Goal: Task Accomplishment & Management: Use online tool/utility

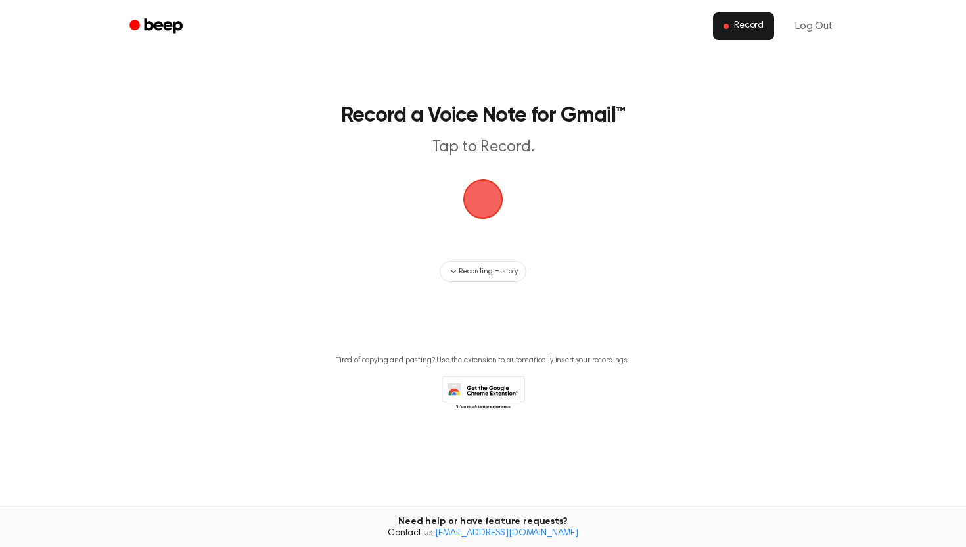
click at [751, 22] on span "Record" at bounding box center [749, 26] width 30 height 12
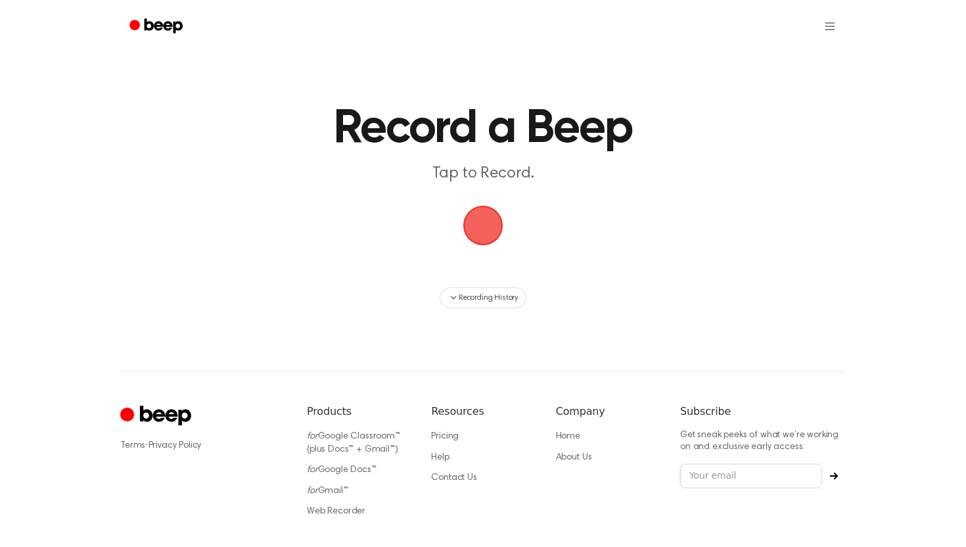
click at [477, 227] on span "button" at bounding box center [483, 225] width 57 height 57
click at [477, 227] on span "button" at bounding box center [483, 225] width 43 height 43
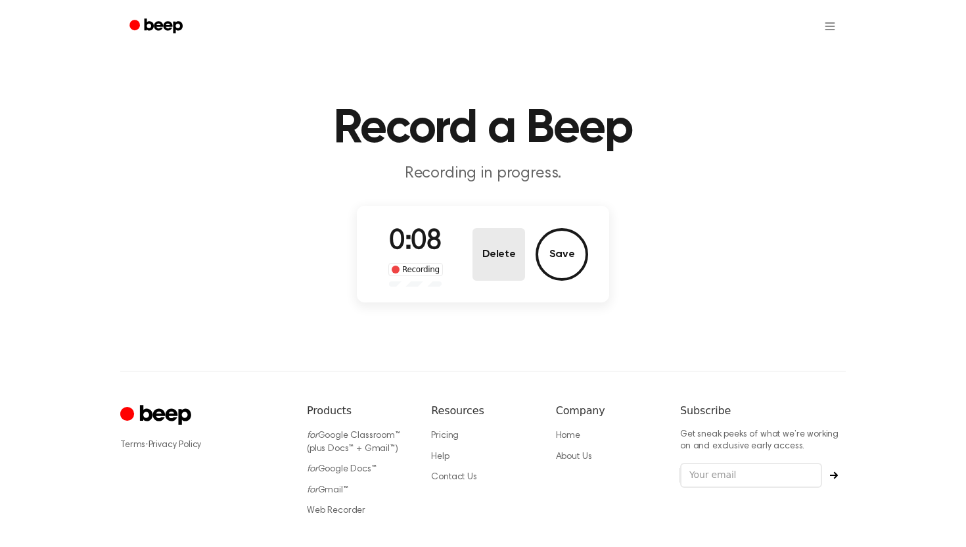
click at [519, 264] on button "Delete" at bounding box center [499, 254] width 53 height 53
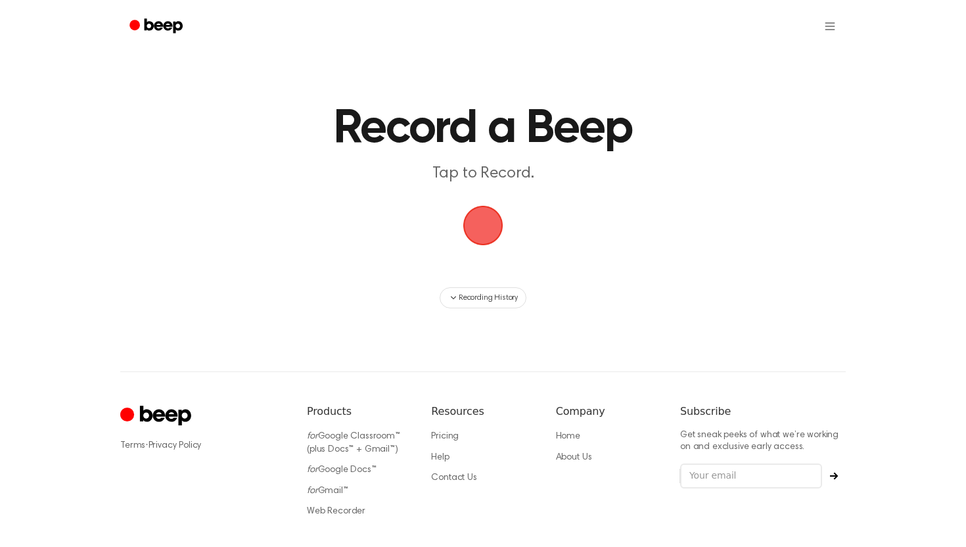
click at [478, 227] on span "button" at bounding box center [483, 225] width 49 height 49
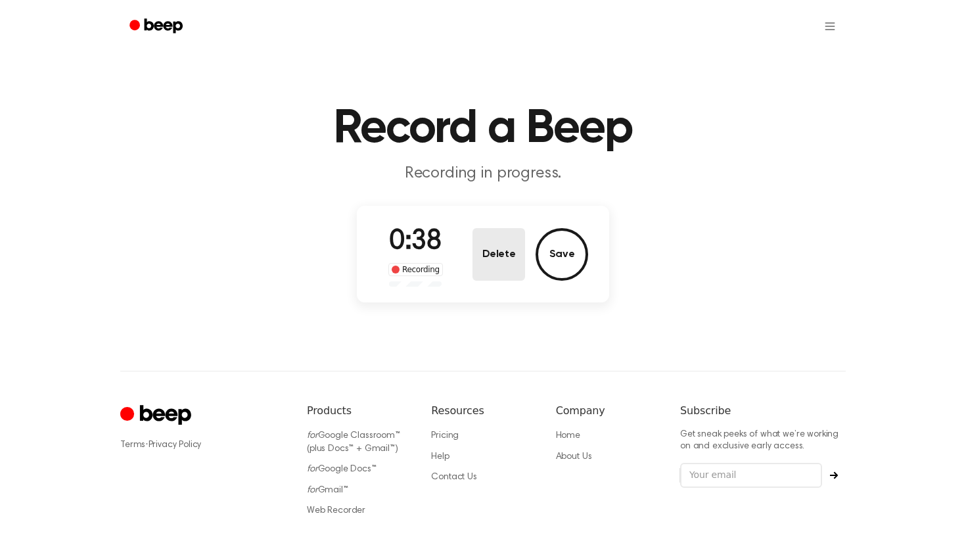
click at [500, 270] on button "Delete" at bounding box center [499, 254] width 53 height 53
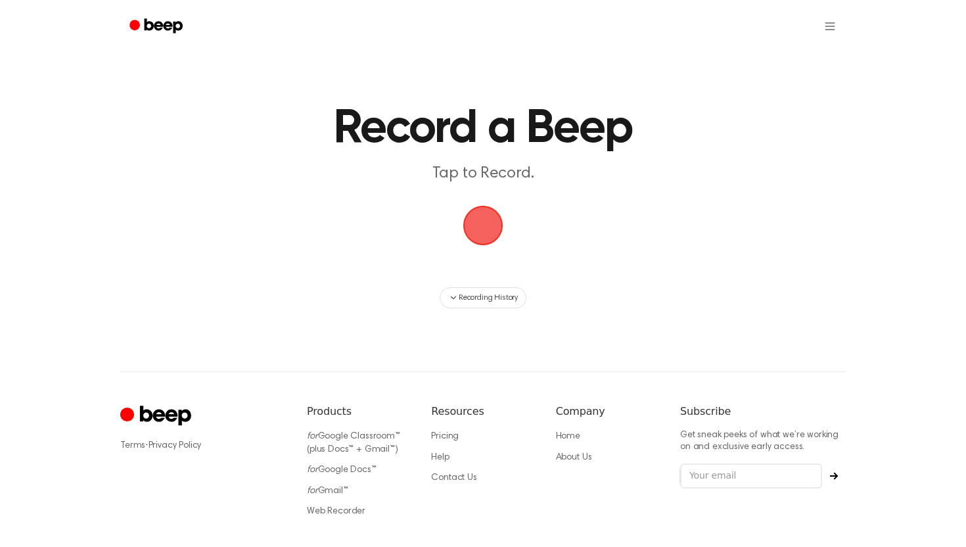
click at [482, 243] on span "button" at bounding box center [483, 225] width 57 height 57
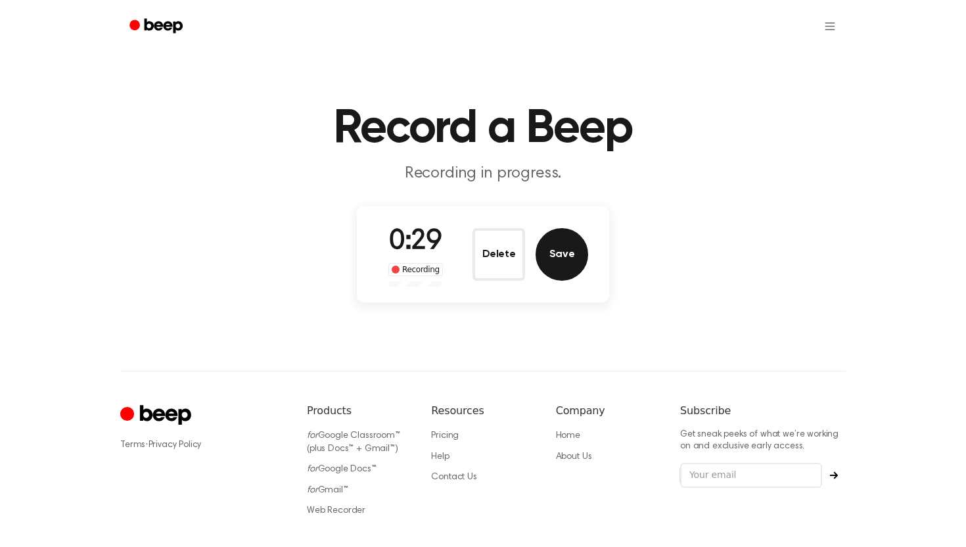
click at [553, 276] on button "Save" at bounding box center [562, 254] width 53 height 53
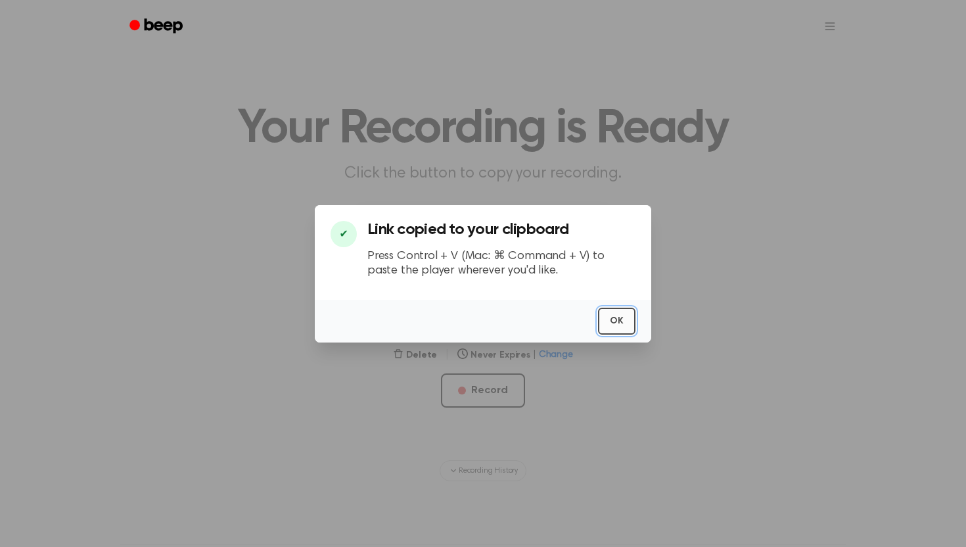
click at [617, 317] on button "OK" at bounding box center [616, 321] width 37 height 27
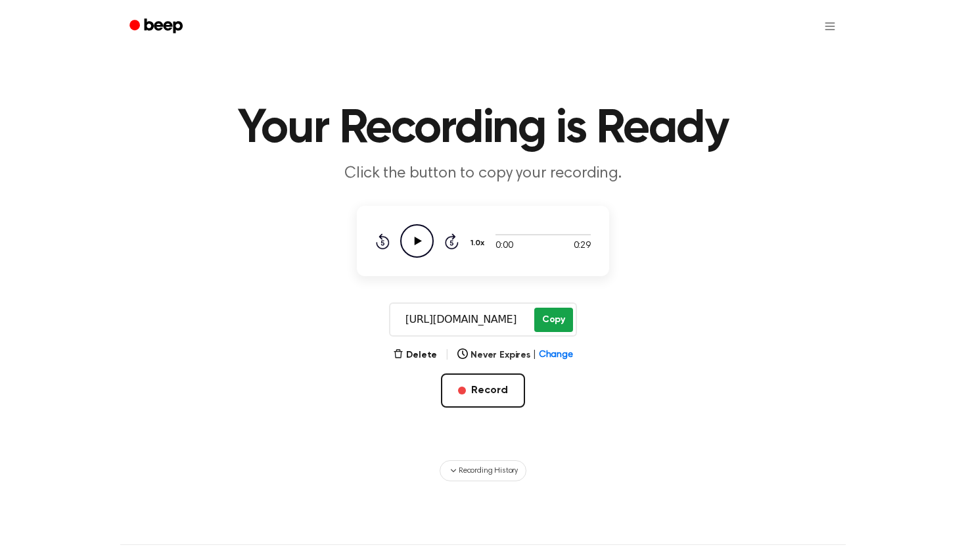
click at [548, 323] on button "Copy" at bounding box center [553, 320] width 39 height 24
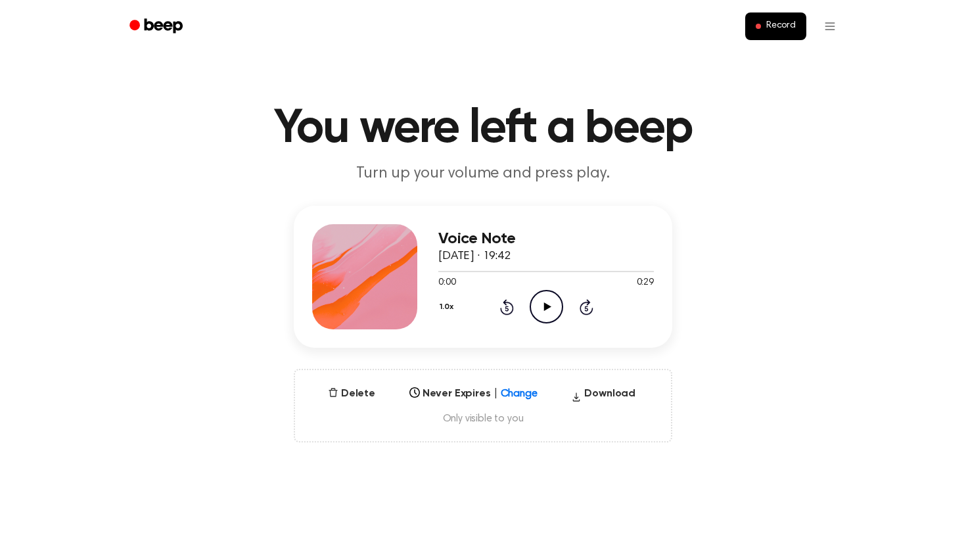
click at [550, 317] on icon "Play Audio" at bounding box center [547, 307] width 34 height 34
click at [766, 24] on button "Record" at bounding box center [775, 26] width 61 height 28
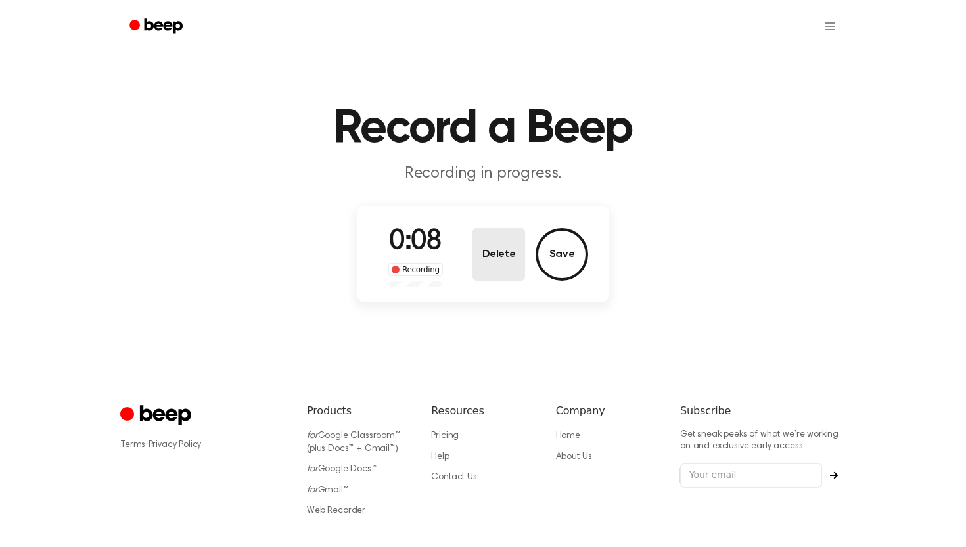
click at [490, 267] on button "Delete" at bounding box center [499, 254] width 53 height 53
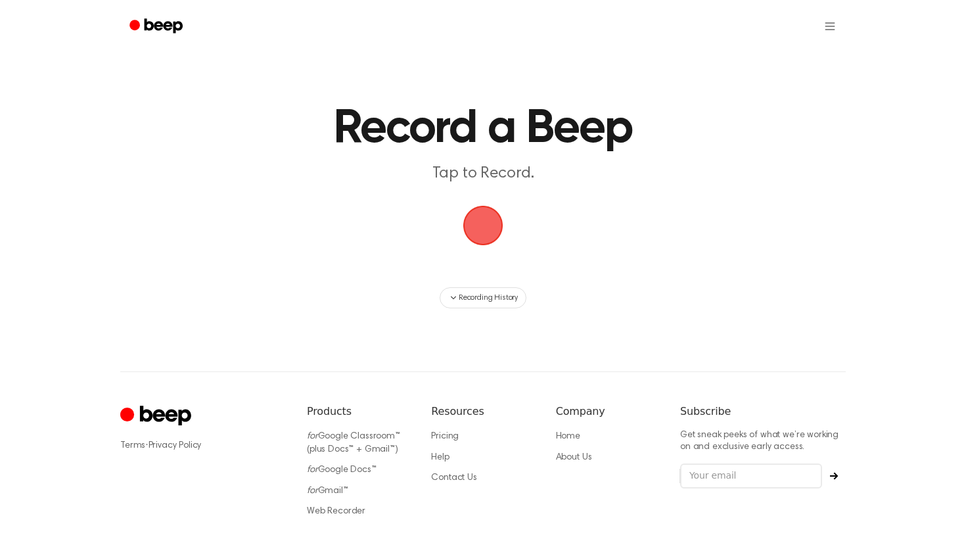
click at [482, 225] on span "button" at bounding box center [483, 226] width 74 height 74
click at [482, 225] on span "button" at bounding box center [482, 225] width 73 height 73
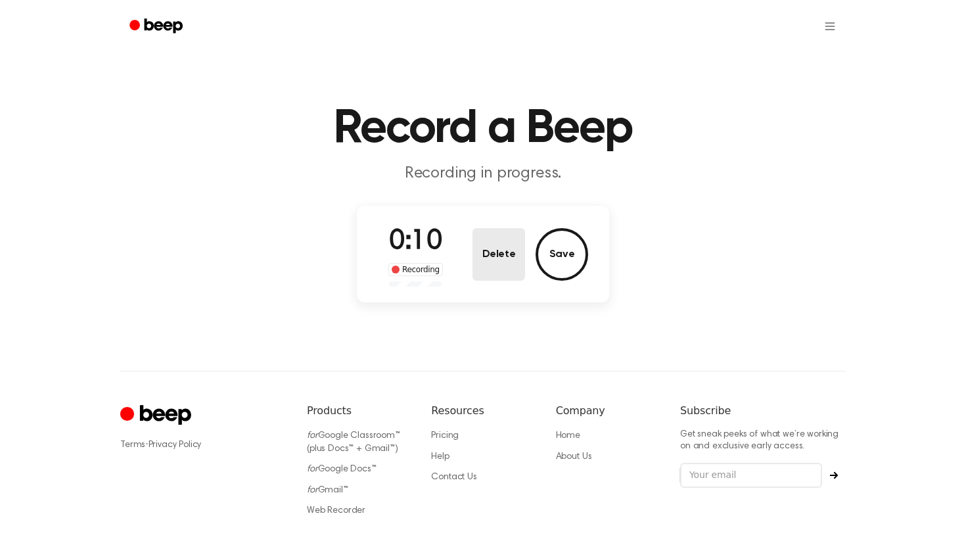
click at [509, 260] on button "Delete" at bounding box center [499, 254] width 53 height 53
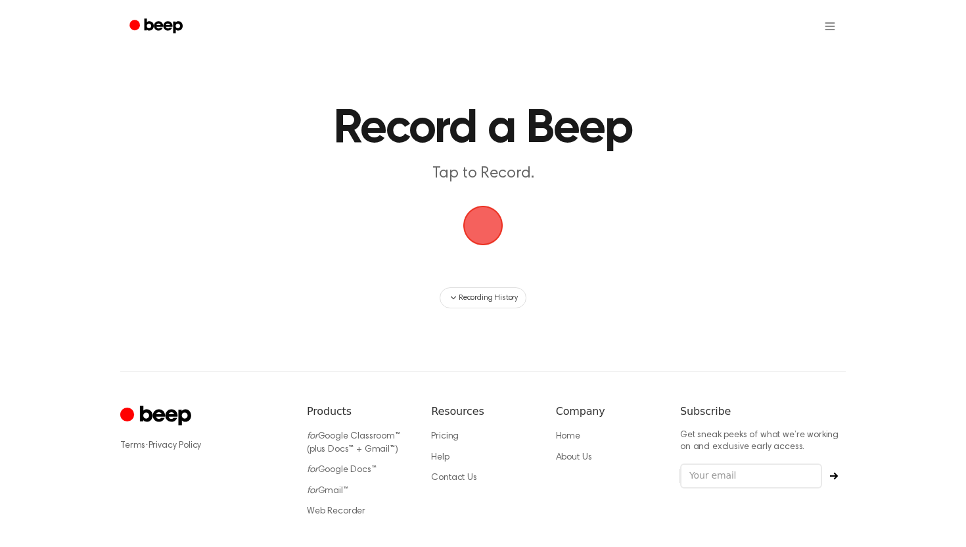
click at [473, 218] on span "button" at bounding box center [483, 225] width 64 height 64
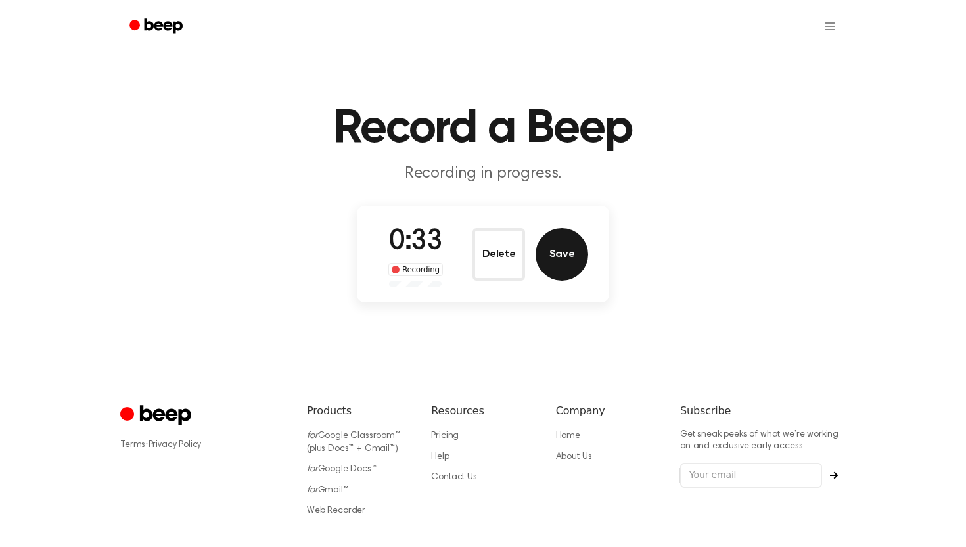
click at [562, 250] on button "Save" at bounding box center [562, 254] width 53 height 53
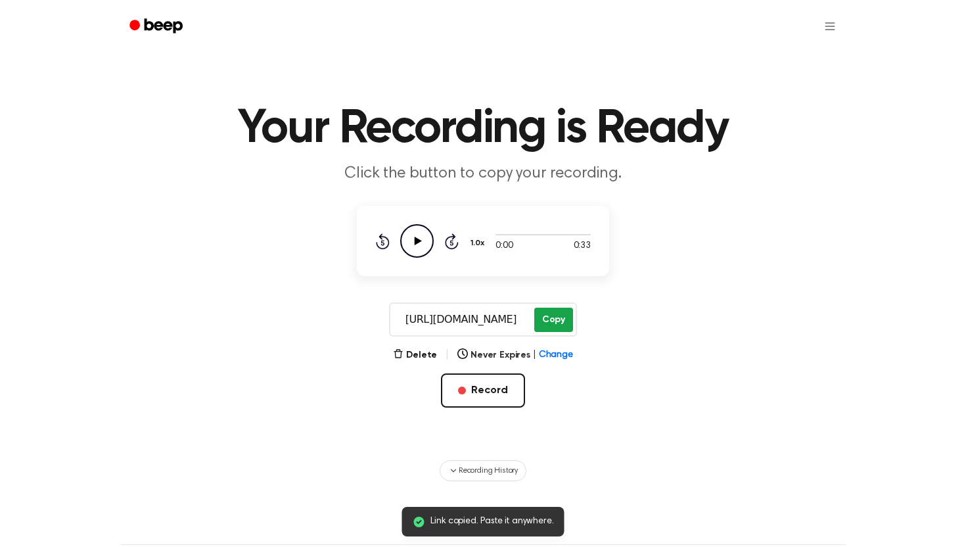
click at [546, 319] on button "Copy" at bounding box center [553, 320] width 39 height 24
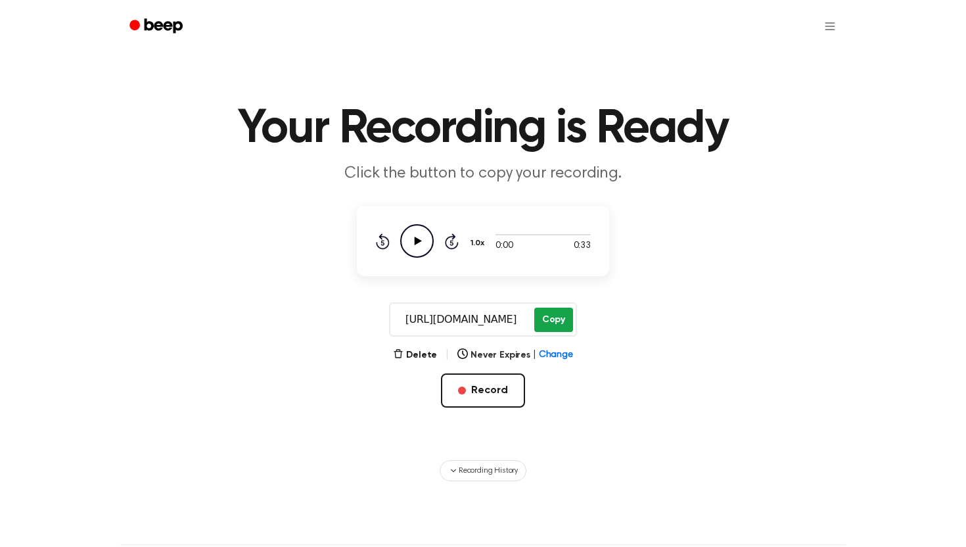
click at [553, 317] on button "Copy" at bounding box center [553, 320] width 39 height 24
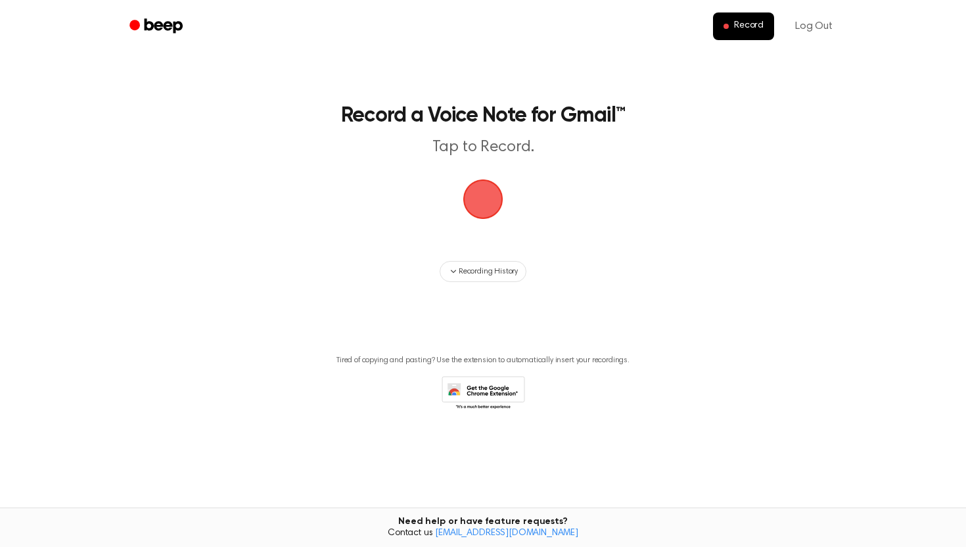
click at [471, 203] on span "button" at bounding box center [483, 199] width 37 height 37
click at [489, 208] on span "button" at bounding box center [483, 199] width 64 height 64
click at [489, 208] on span "button" at bounding box center [483, 199] width 37 height 37
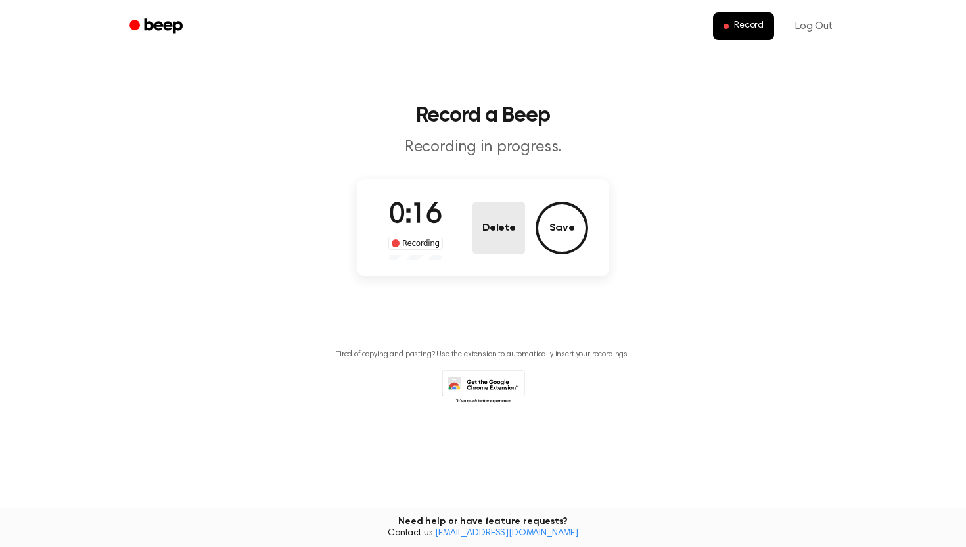
click at [497, 227] on button "Delete" at bounding box center [499, 228] width 53 height 53
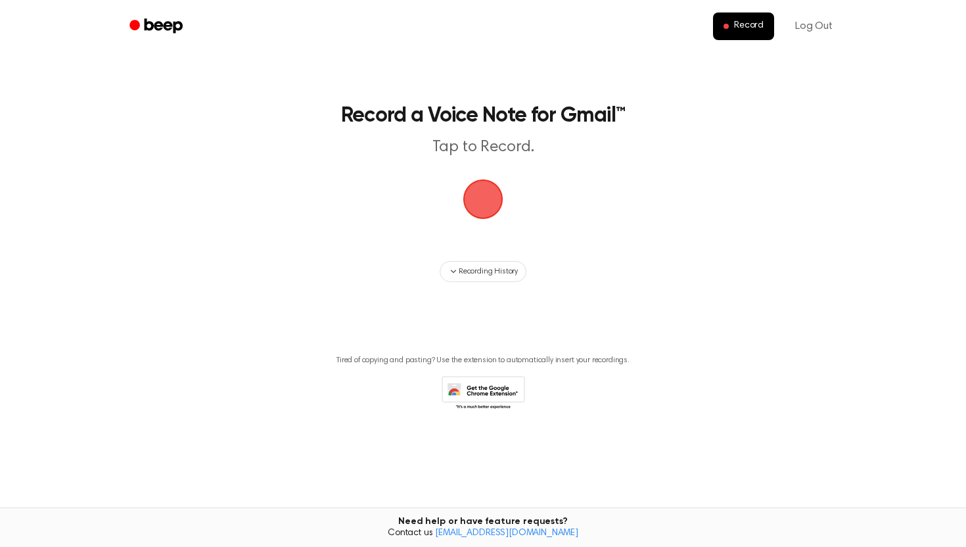
click at [475, 208] on span "button" at bounding box center [483, 199] width 37 height 37
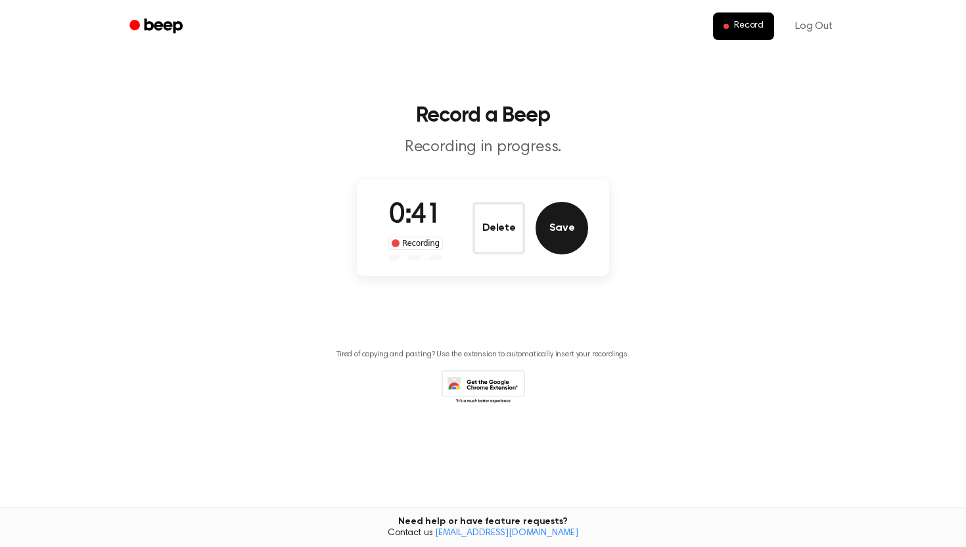
click at [573, 228] on button "Save" at bounding box center [562, 228] width 53 height 53
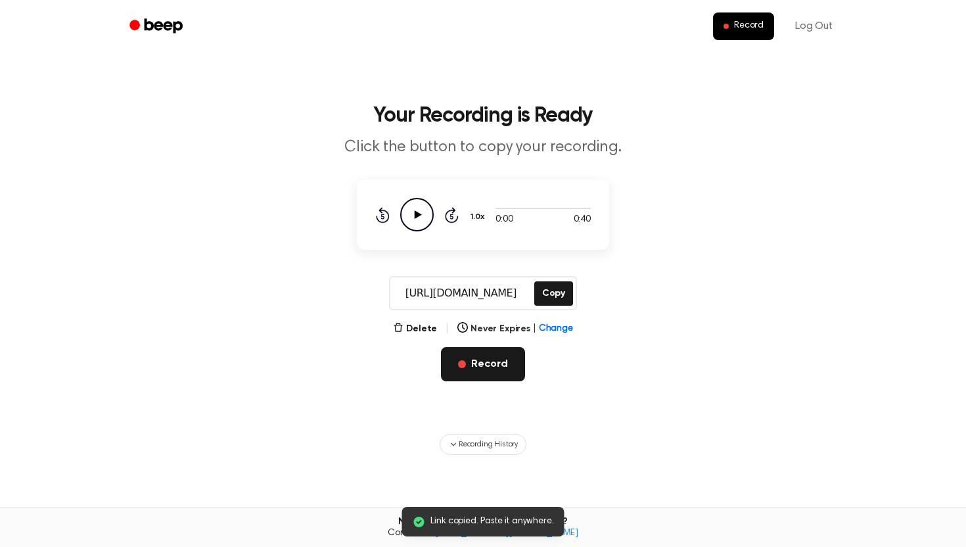
click at [490, 366] on button "Record" at bounding box center [482, 364] width 83 height 34
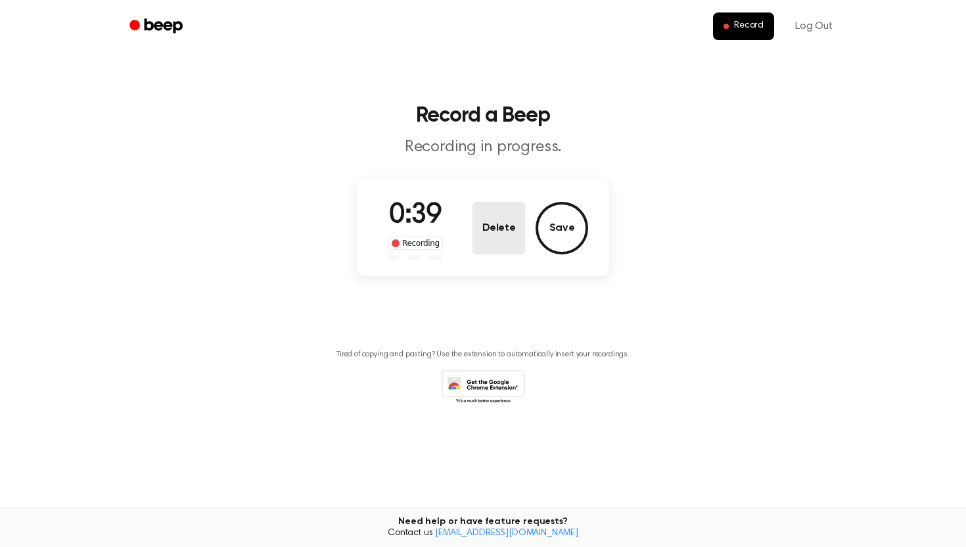
click at [504, 235] on button "Delete" at bounding box center [499, 228] width 53 height 53
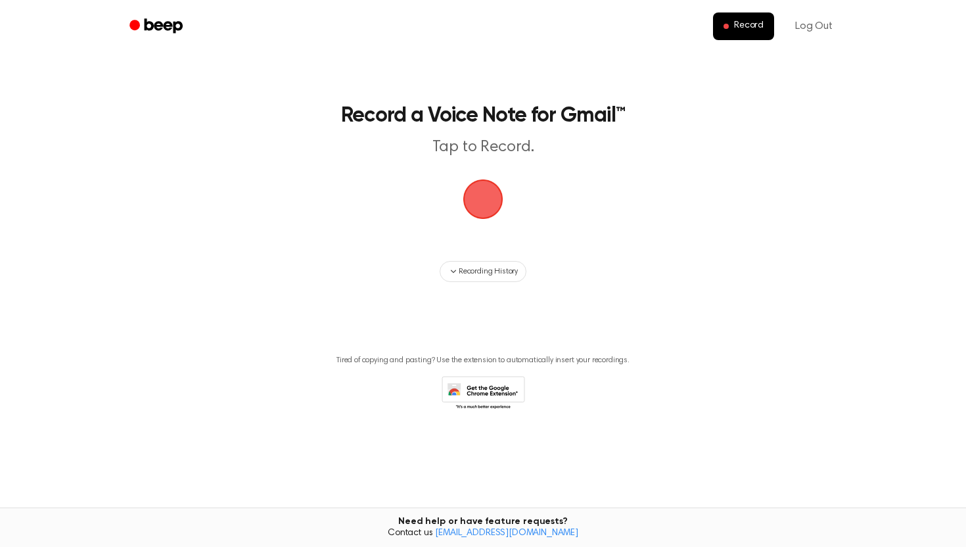
click at [485, 203] on span "button" at bounding box center [483, 199] width 37 height 37
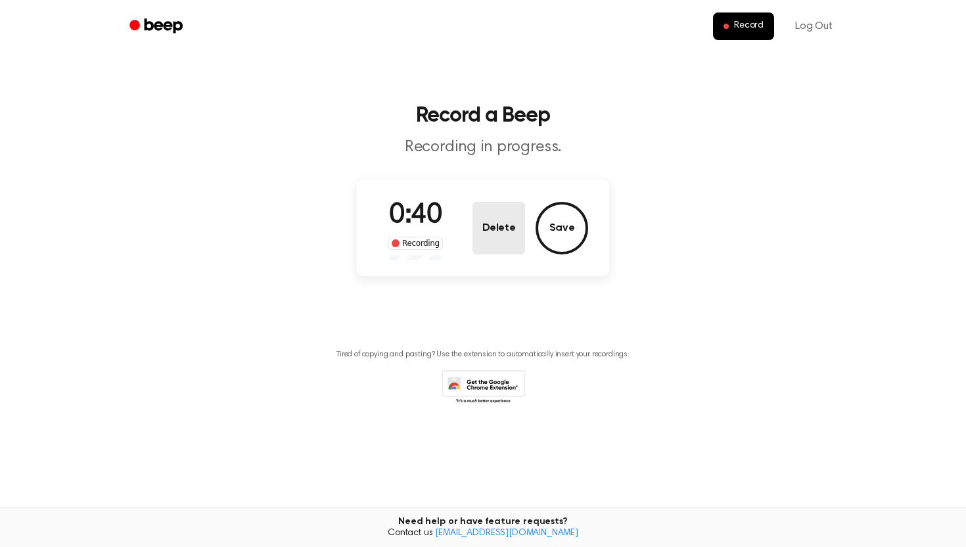
click at [502, 228] on button "Delete" at bounding box center [499, 228] width 53 height 53
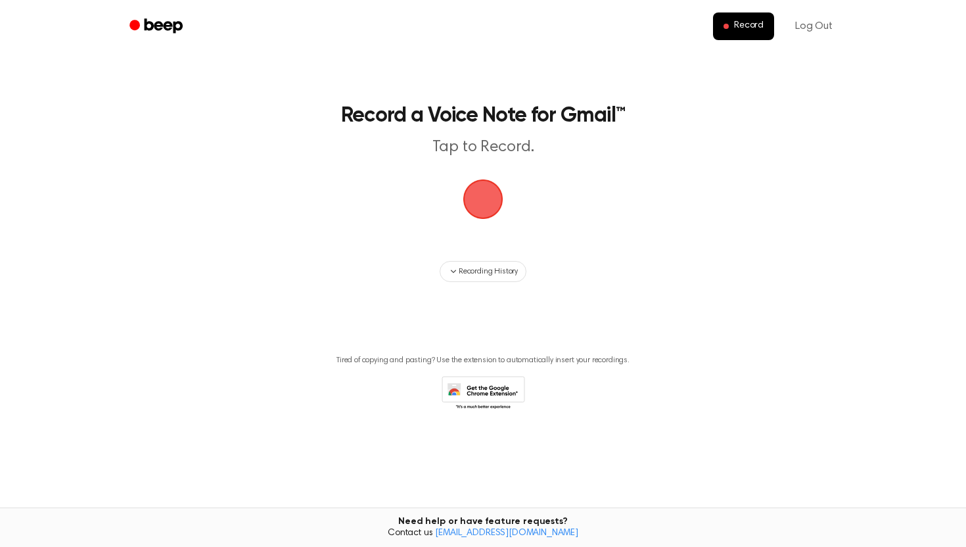
click at [476, 200] on span "button" at bounding box center [483, 199] width 49 height 49
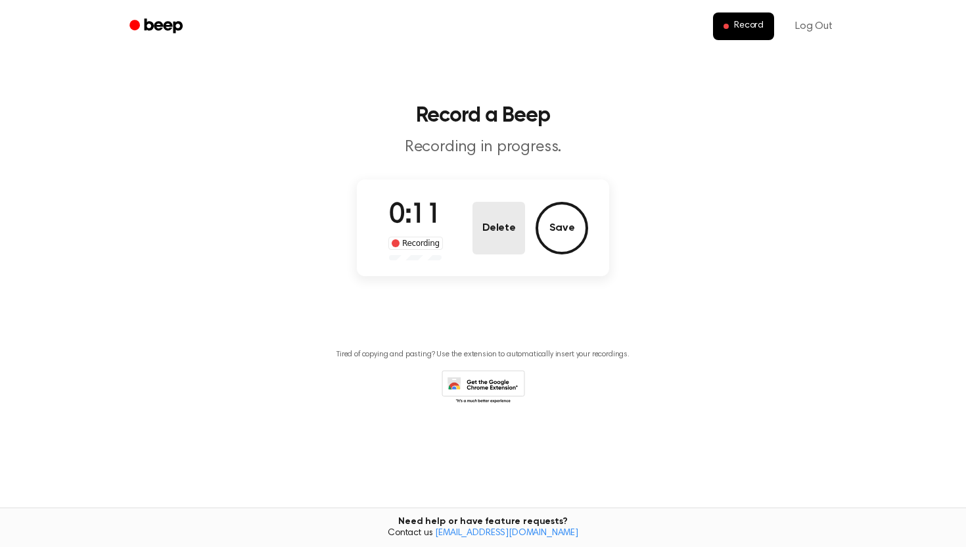
click at [504, 212] on button "Delete" at bounding box center [499, 228] width 53 height 53
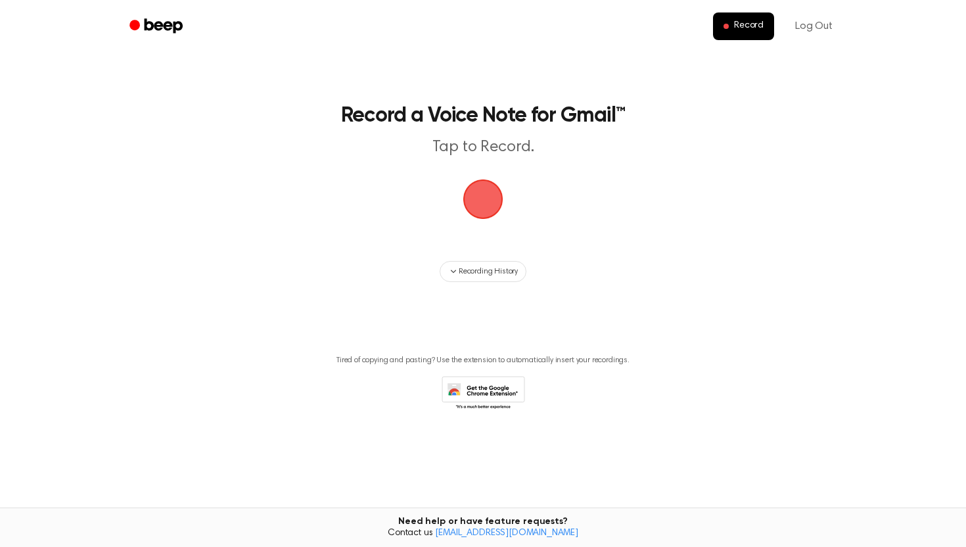
click at [482, 206] on span "button" at bounding box center [483, 199] width 37 height 37
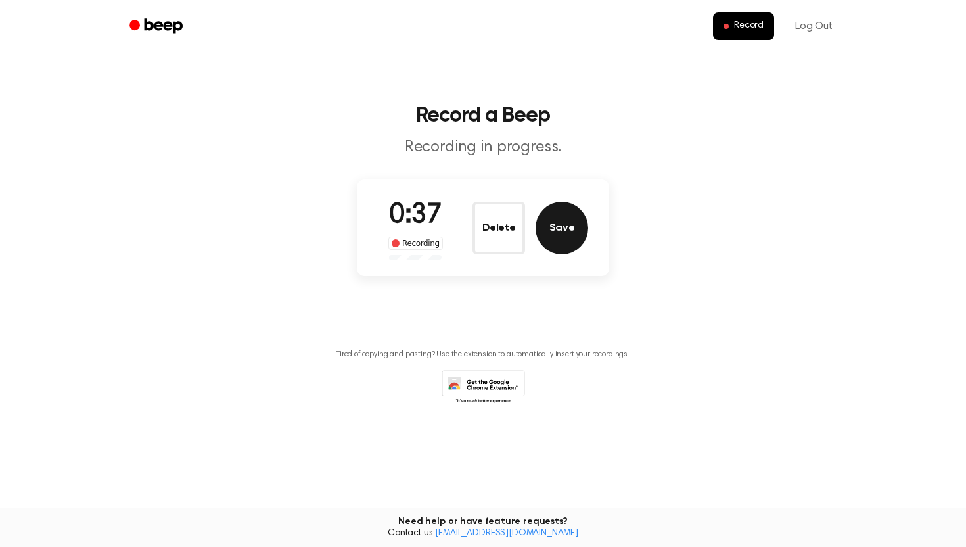
click at [559, 222] on button "Save" at bounding box center [562, 228] width 53 height 53
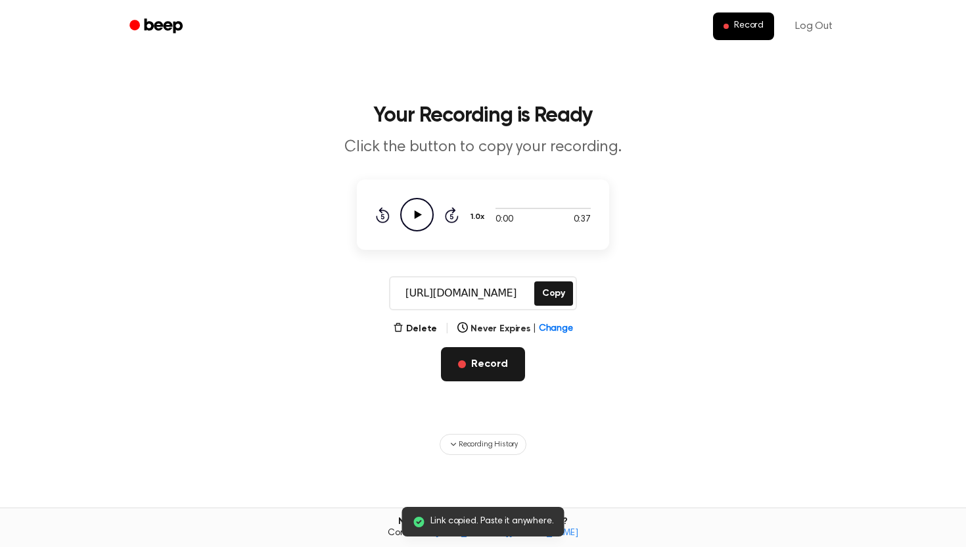
click at [471, 367] on button "Record" at bounding box center [482, 364] width 83 height 34
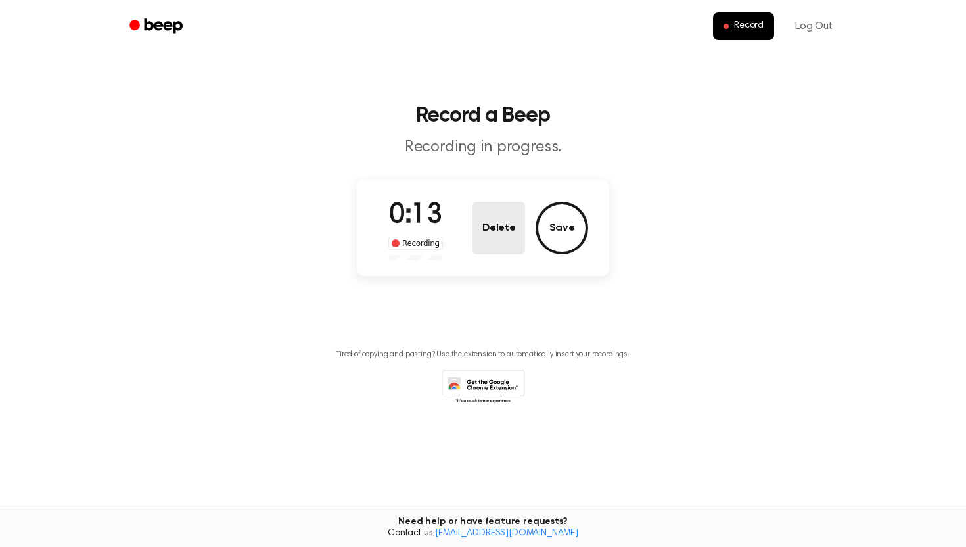
click at [492, 224] on button "Delete" at bounding box center [499, 228] width 53 height 53
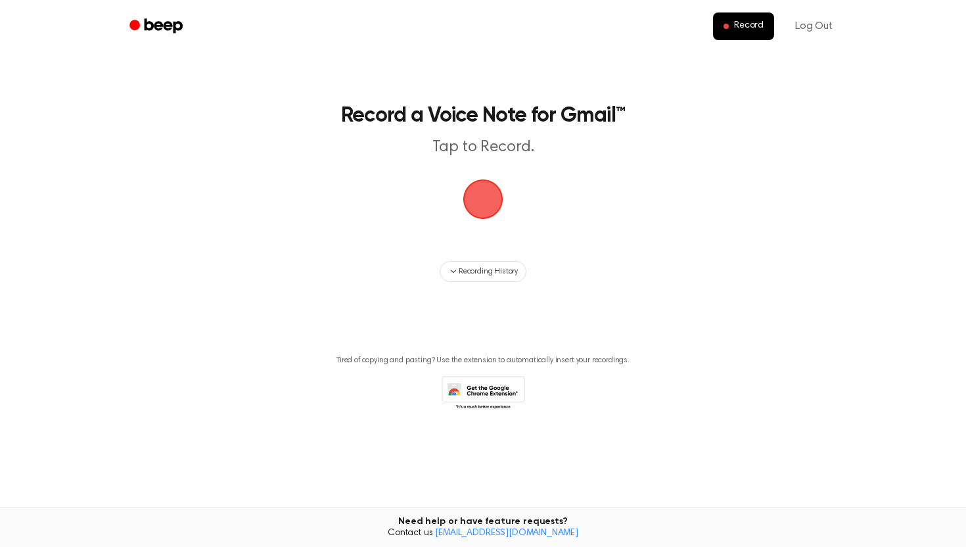
click at [480, 196] on span "button" at bounding box center [483, 199] width 37 height 37
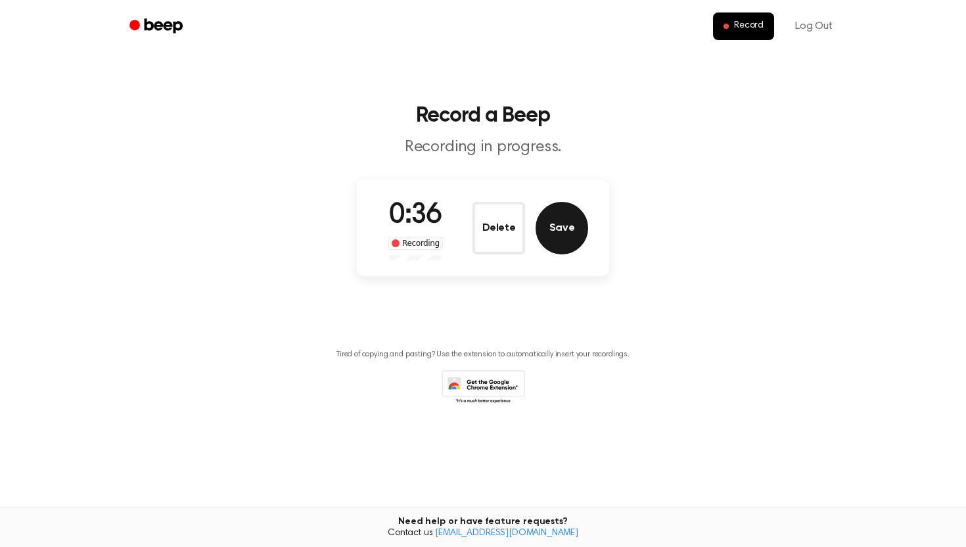
click at [567, 230] on button "Save" at bounding box center [562, 228] width 53 height 53
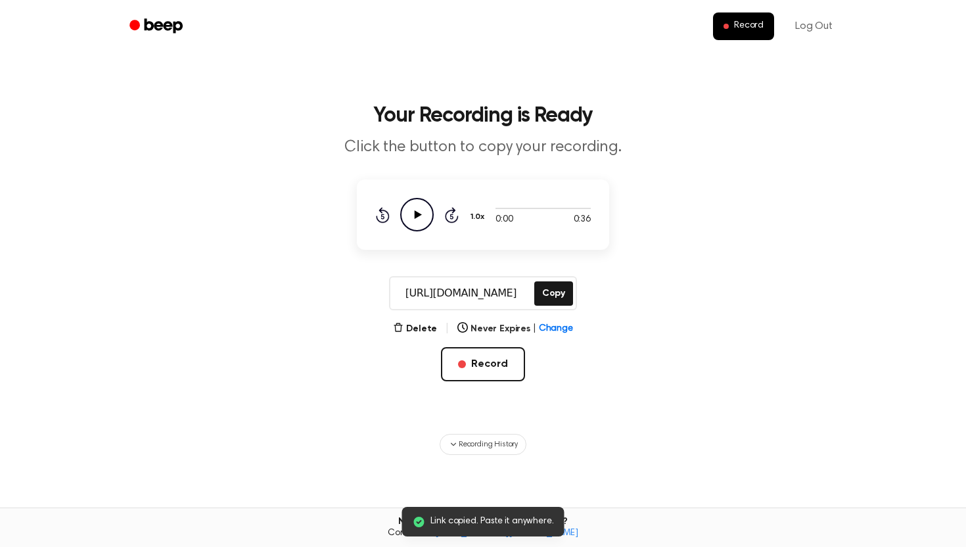
click at [413, 211] on icon "Play Audio" at bounding box center [417, 215] width 34 height 34
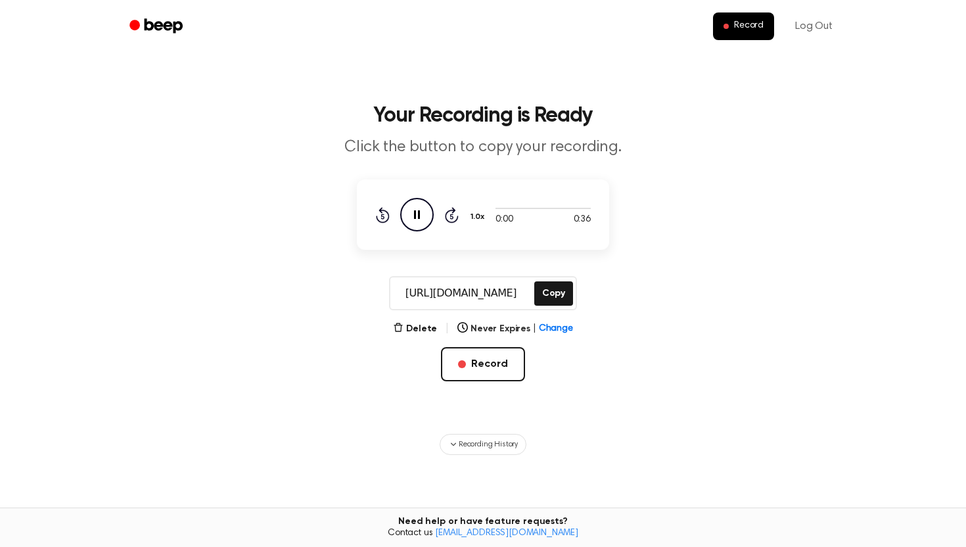
click at [411, 206] on icon "Pause Audio" at bounding box center [417, 215] width 34 height 34
click at [412, 214] on icon "Play Audio" at bounding box center [417, 215] width 34 height 34
click at [412, 214] on icon "Pause Audio" at bounding box center [417, 215] width 34 height 34
click at [412, 214] on icon "Play Audio" at bounding box center [417, 215] width 34 height 34
click at [556, 296] on button "Copy" at bounding box center [553, 293] width 39 height 24
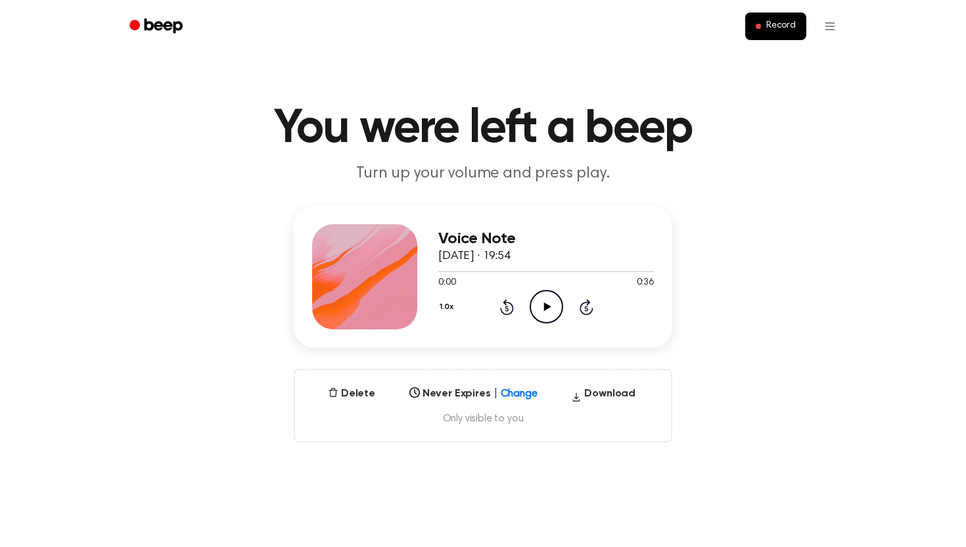
click at [541, 313] on icon "Play Audio" at bounding box center [547, 307] width 34 height 34
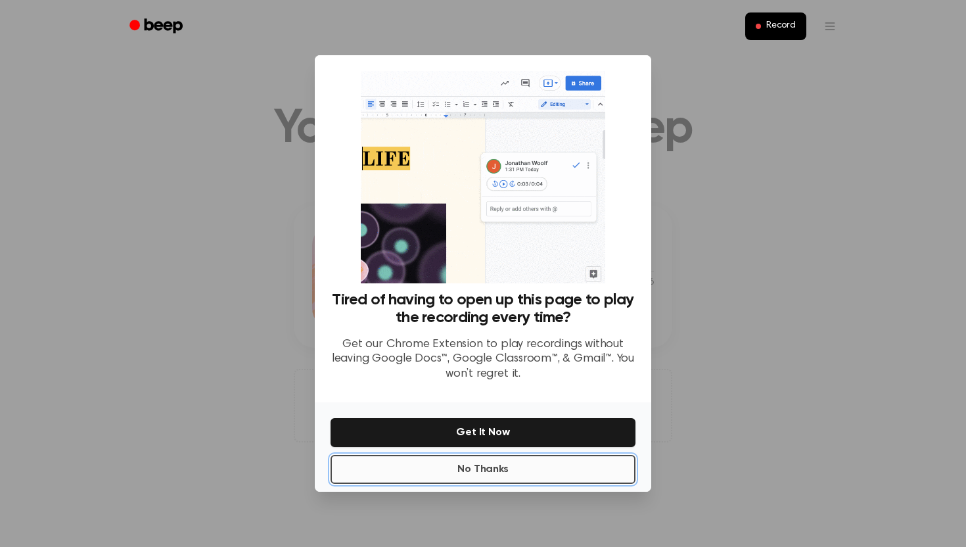
click at [527, 479] on button "No Thanks" at bounding box center [483, 469] width 305 height 29
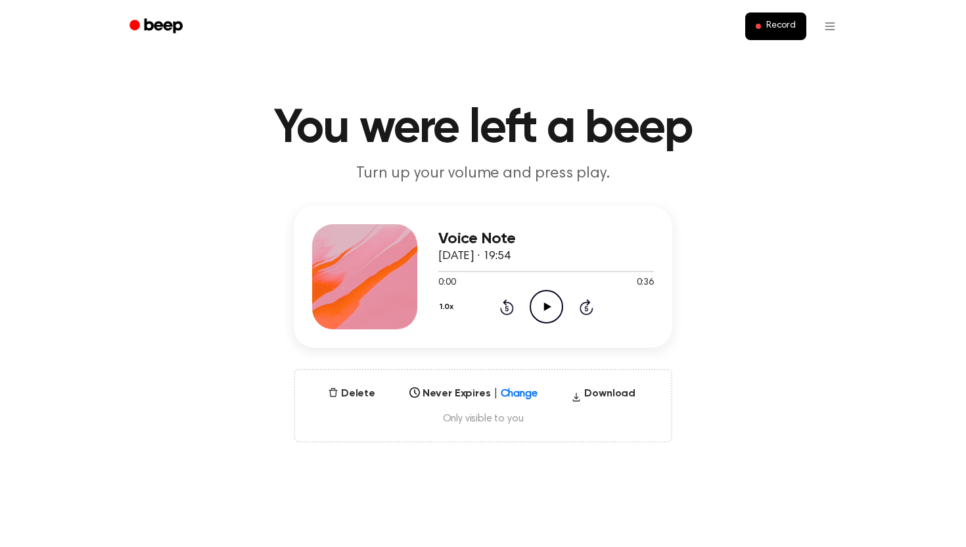
click at [548, 319] on icon "Play Audio" at bounding box center [547, 307] width 34 height 34
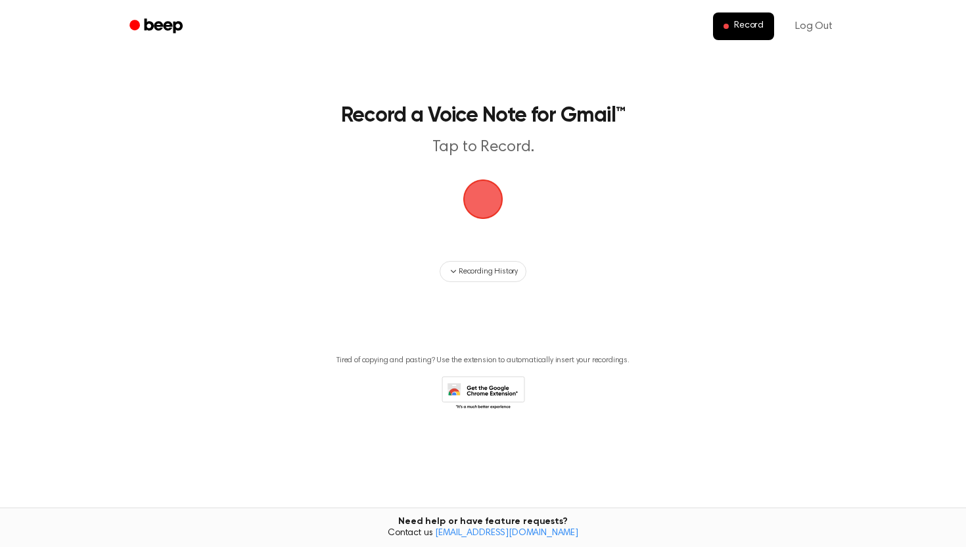
click at [478, 195] on span "button" at bounding box center [483, 199] width 49 height 49
click at [478, 195] on span "button" at bounding box center [483, 199] width 37 height 37
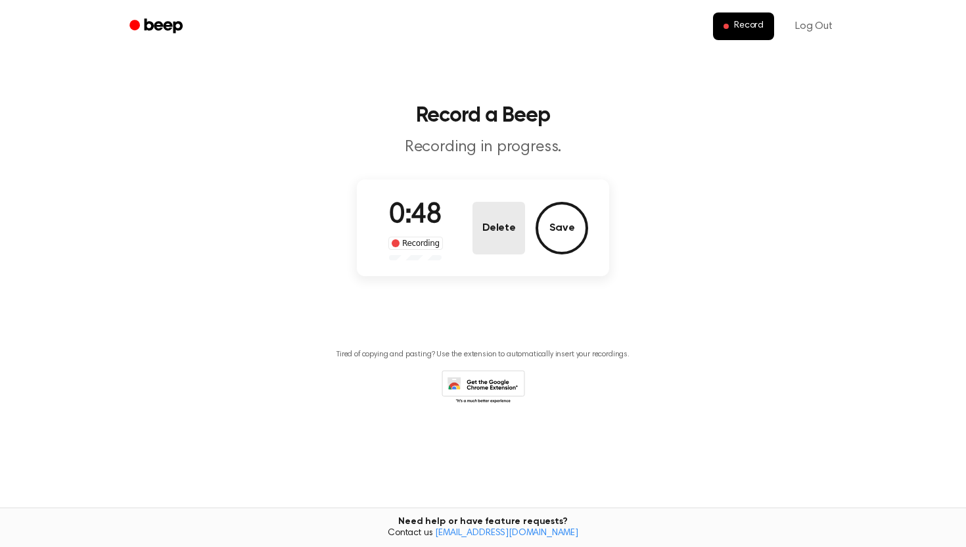
click at [504, 226] on button "Delete" at bounding box center [499, 228] width 53 height 53
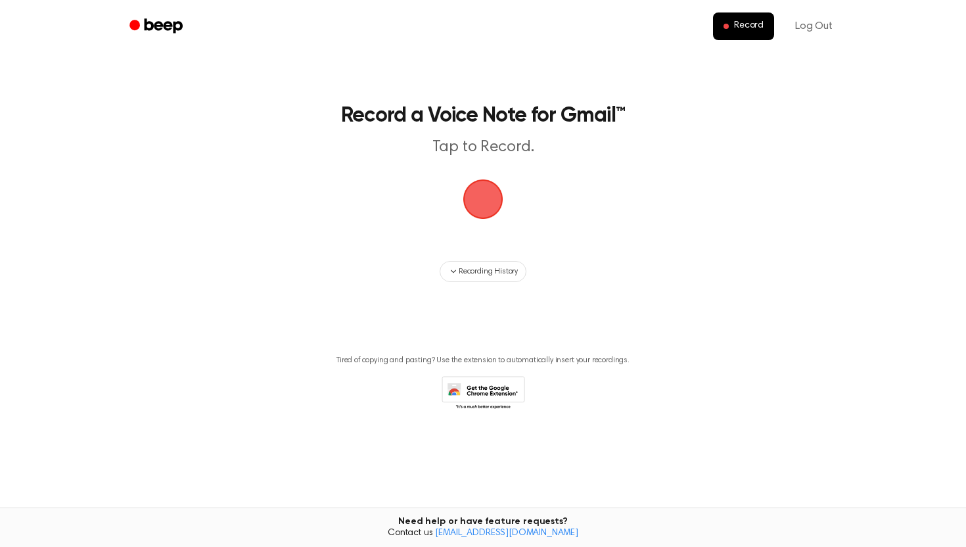
click at [503, 172] on main "Record a Voice Note for Gmail™ Tap to Record. Recording History Tired of copyin…" at bounding box center [483, 242] width 966 height 484
click at [503, 175] on span "button" at bounding box center [483, 199] width 49 height 49
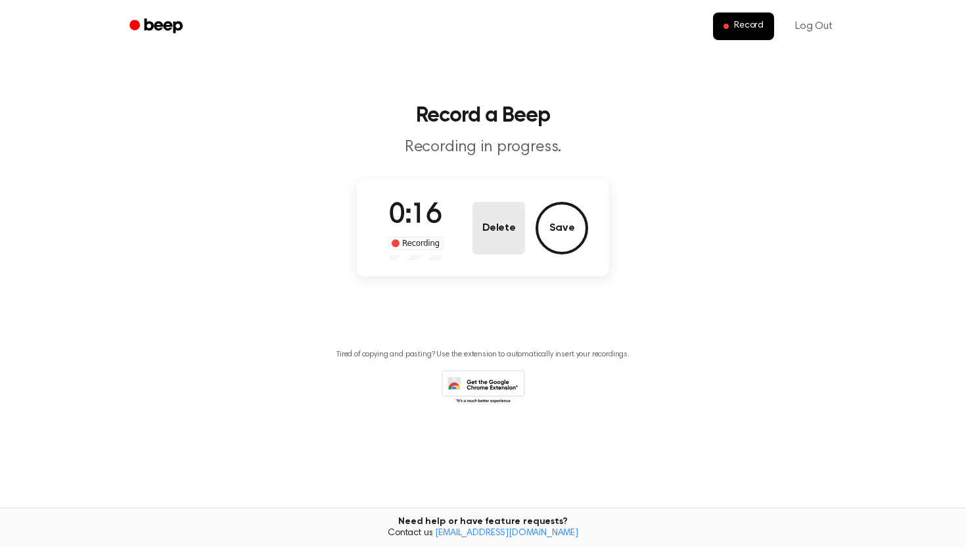
click at [503, 236] on button "Delete" at bounding box center [499, 228] width 53 height 53
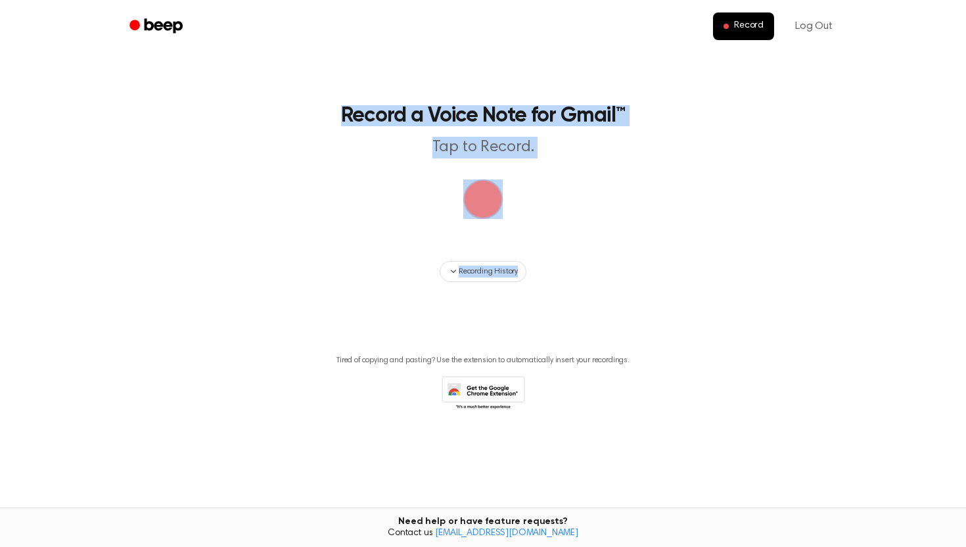
click at [503, 236] on main "Record a Voice Note for Gmail™ Tap to Record. Recording History Tired of copyin…" at bounding box center [483, 242] width 966 height 484
click at [488, 220] on span "button" at bounding box center [483, 199] width 40 height 40
click at [489, 215] on span "button" at bounding box center [483, 199] width 45 height 45
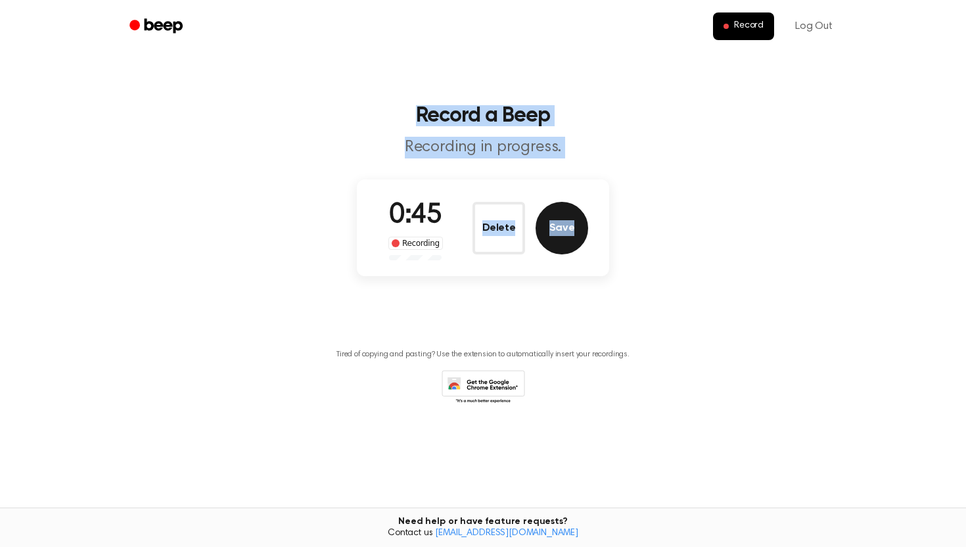
click at [563, 211] on button "Save" at bounding box center [562, 228] width 53 height 53
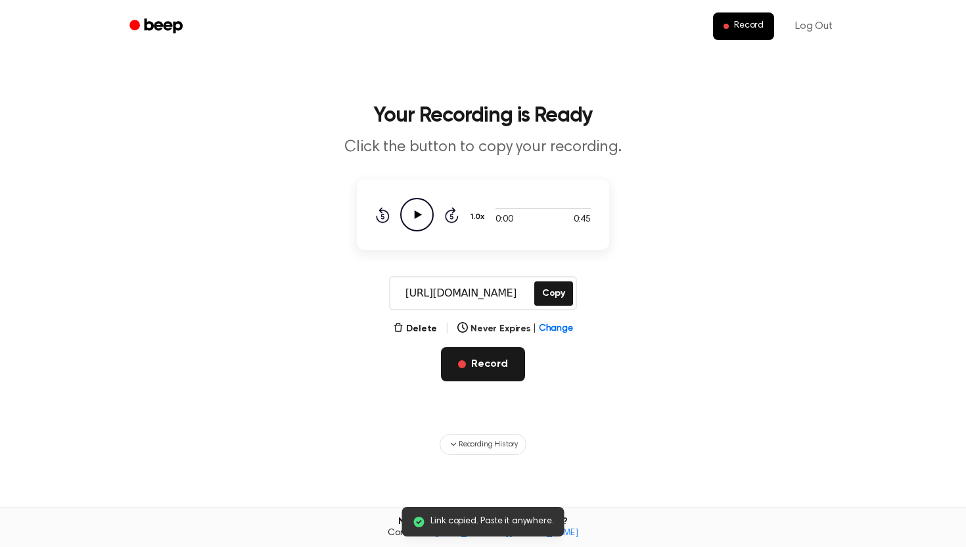
click at [480, 353] on button "Record" at bounding box center [482, 364] width 83 height 34
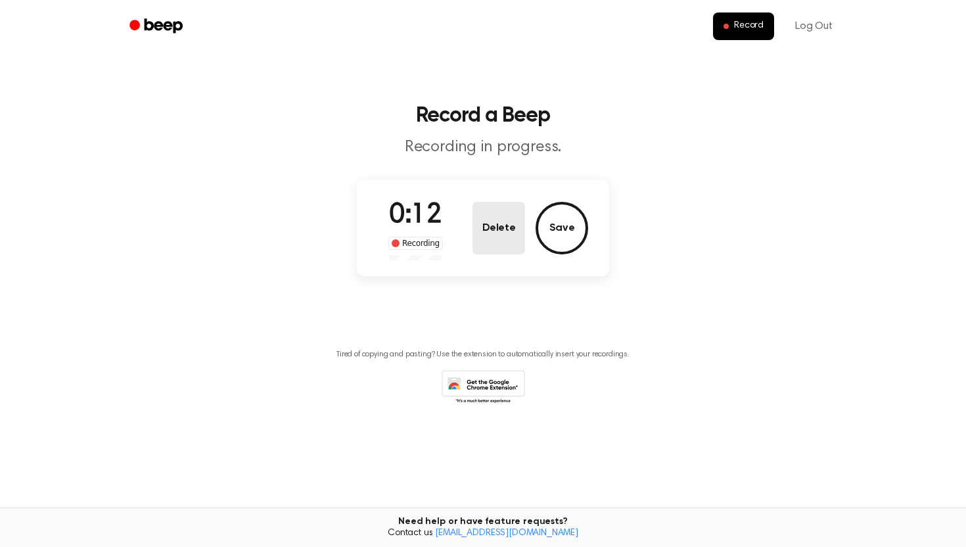
click at [493, 240] on button "Delete" at bounding box center [499, 228] width 53 height 53
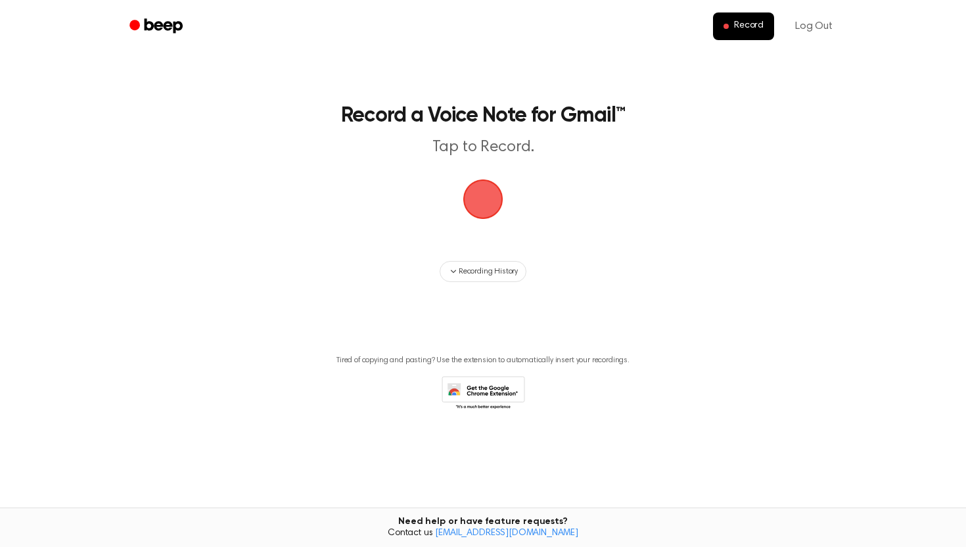
click at [486, 198] on span "button" at bounding box center [483, 199] width 43 height 43
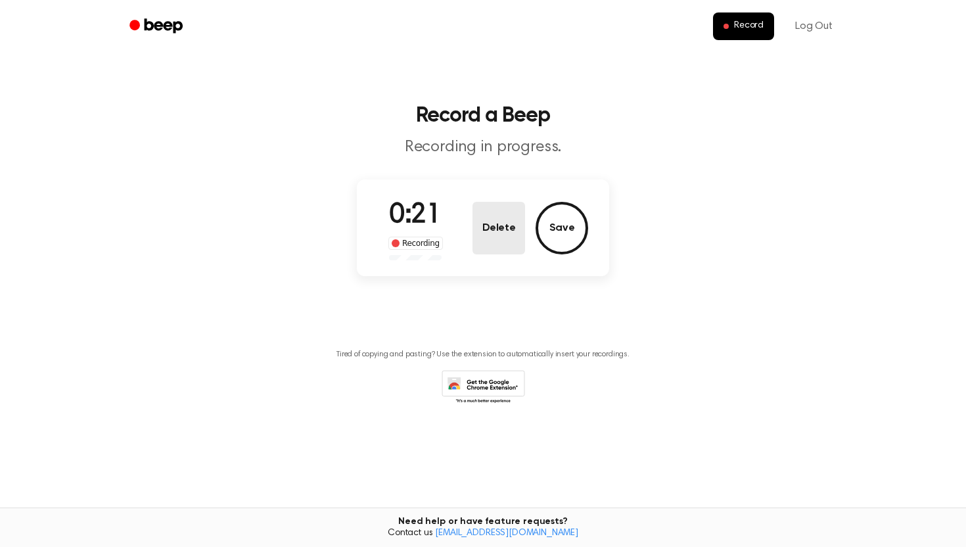
click at [500, 235] on button "Delete" at bounding box center [499, 228] width 53 height 53
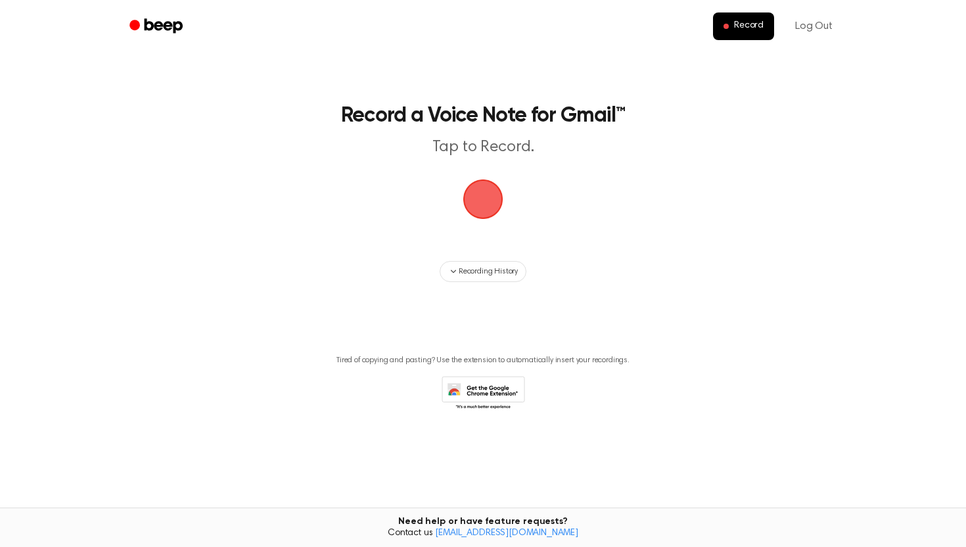
click at [477, 201] on span "button" at bounding box center [482, 199] width 51 height 51
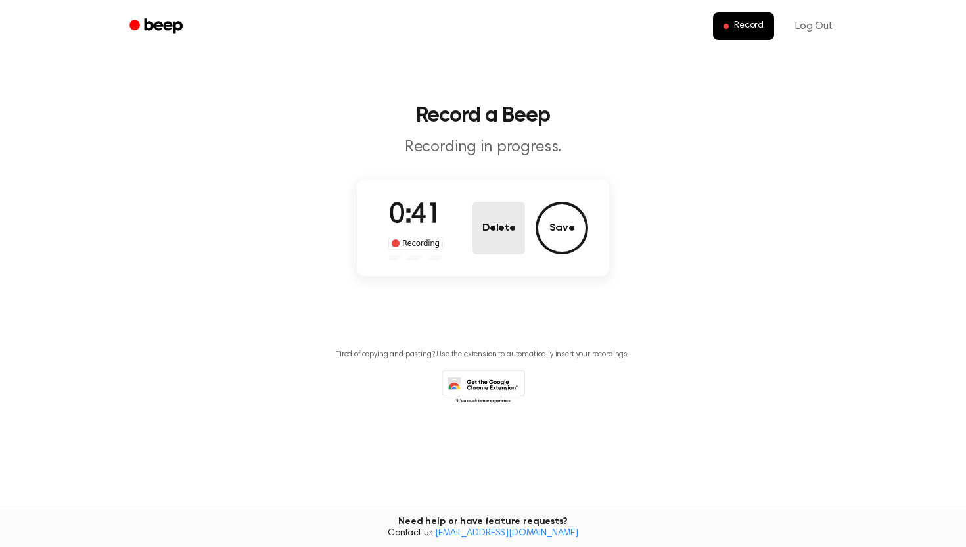
click at [490, 225] on button "Delete" at bounding box center [499, 228] width 53 height 53
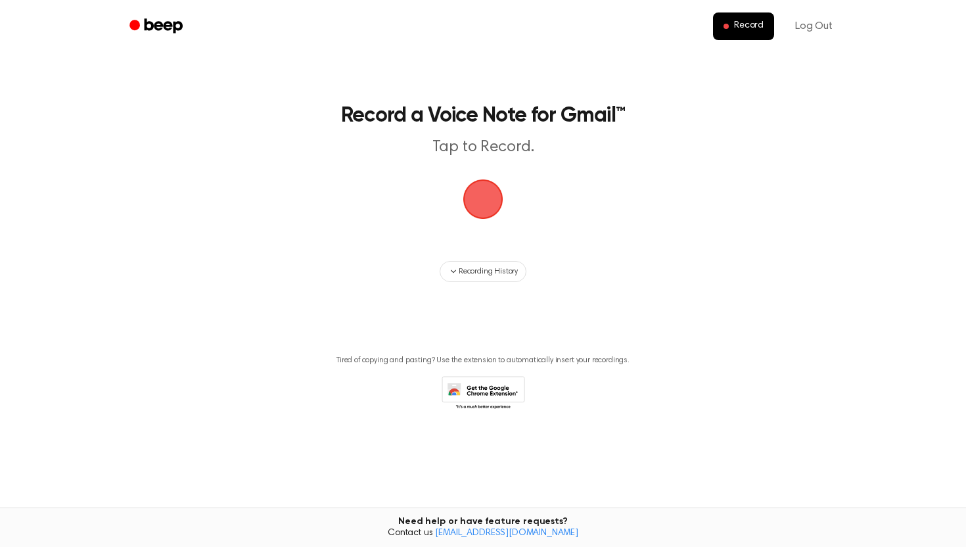
click at [483, 183] on span "button" at bounding box center [482, 199] width 51 height 51
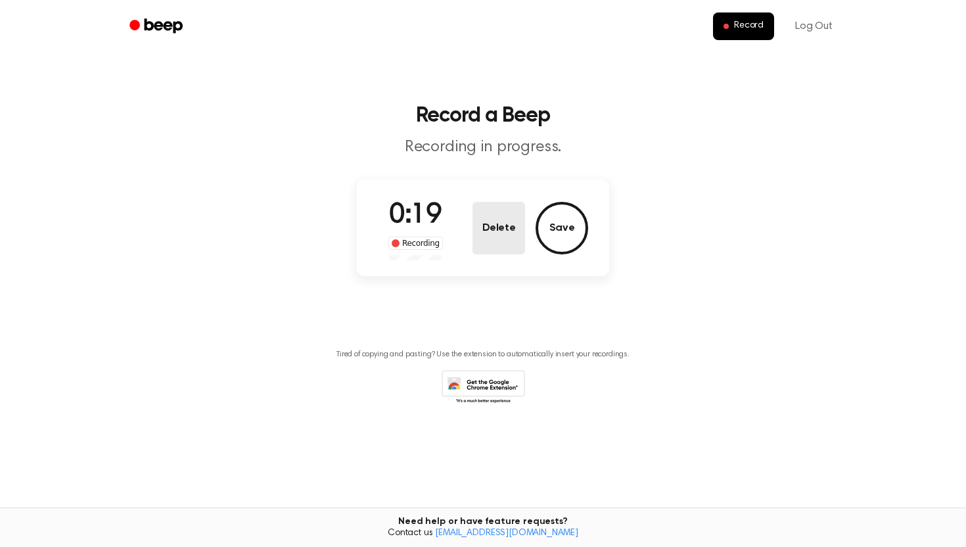
click at [489, 231] on button "Delete" at bounding box center [499, 228] width 53 height 53
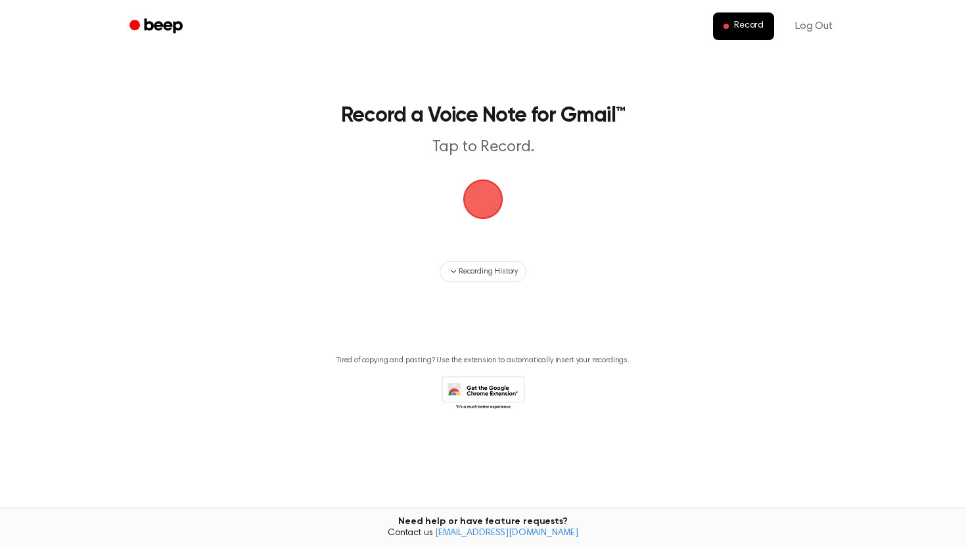
click at [478, 210] on span "button" at bounding box center [483, 199] width 40 height 40
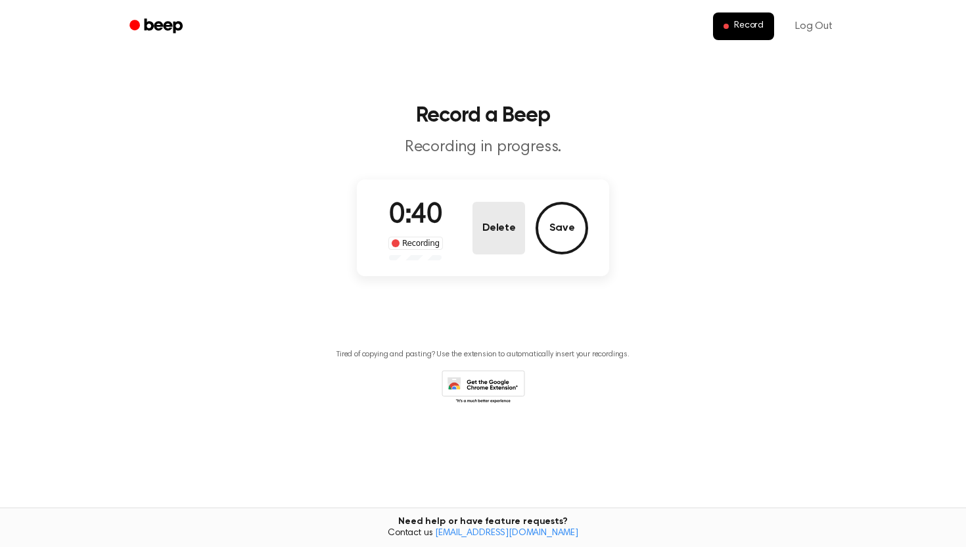
click at [520, 218] on button "Delete" at bounding box center [499, 228] width 53 height 53
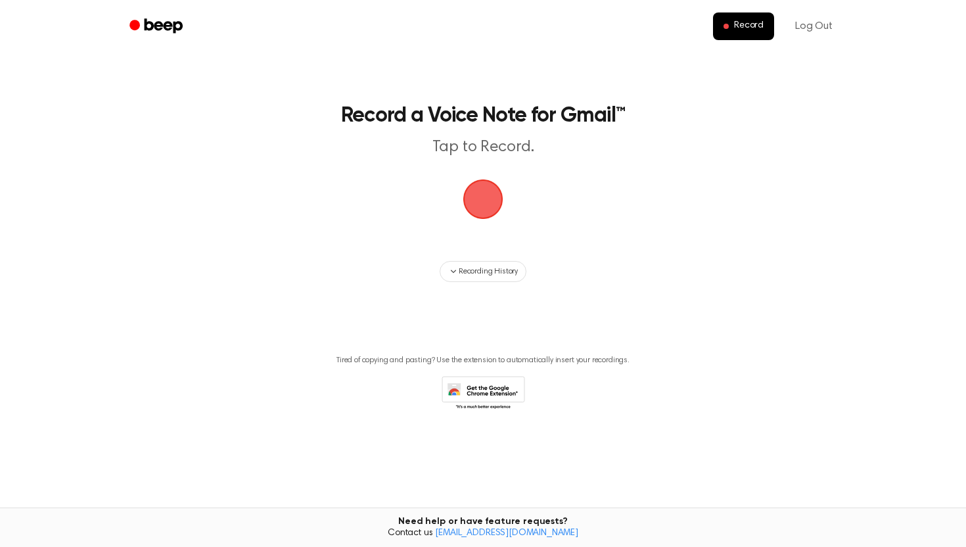
click at [502, 195] on span "button" at bounding box center [483, 199] width 45 height 45
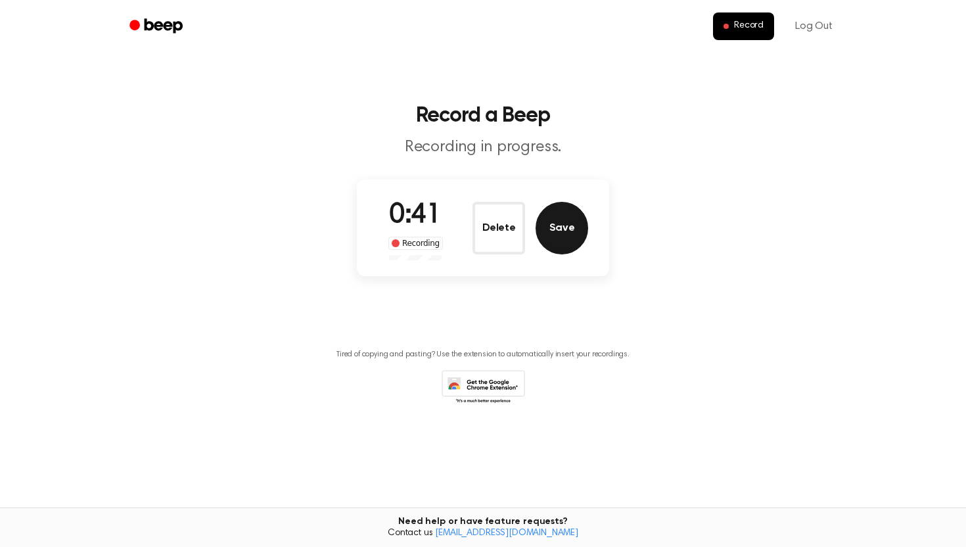
click at [547, 230] on button "Save" at bounding box center [562, 228] width 53 height 53
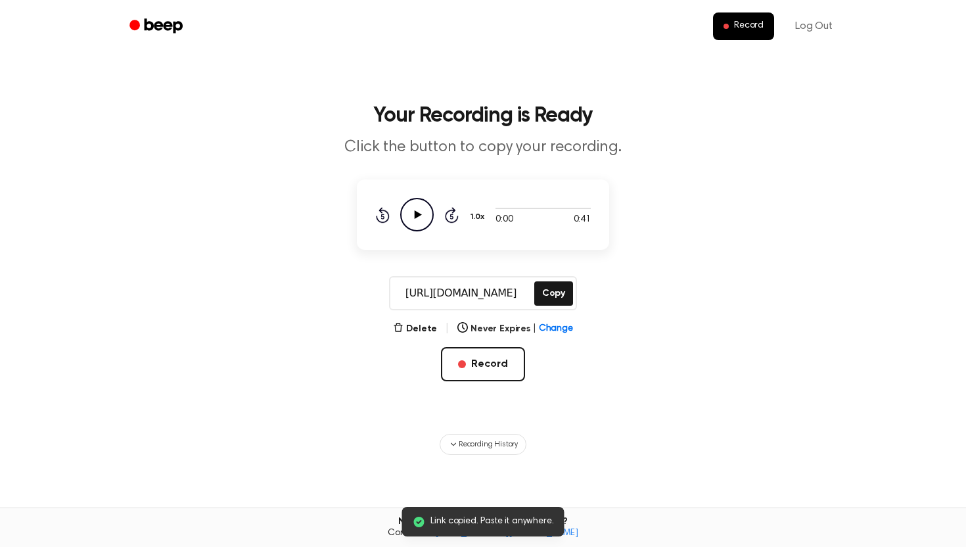
click at [413, 218] on icon "Play Audio" at bounding box center [417, 215] width 34 height 34
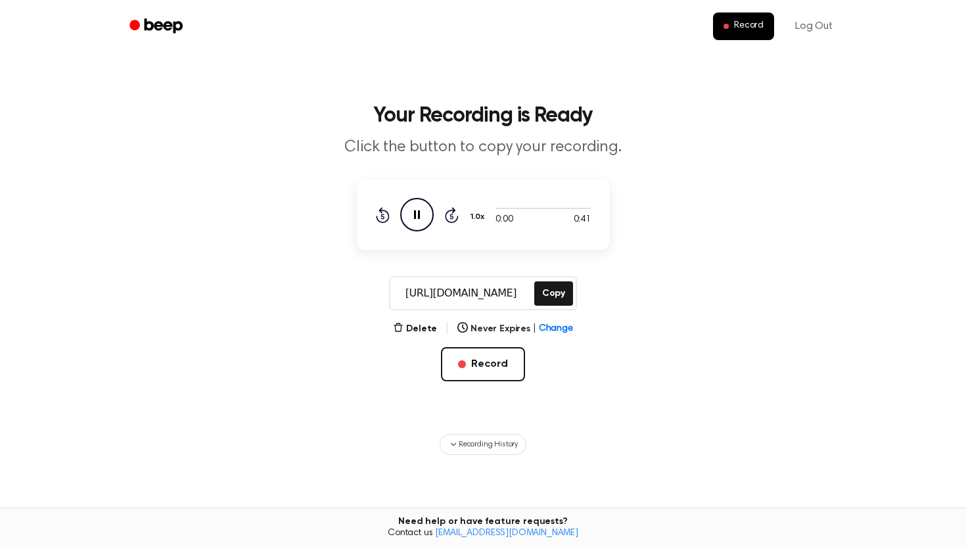
click at [417, 210] on icon "Pause Audio" at bounding box center [417, 215] width 34 height 34
click at [562, 285] on button "Copy" at bounding box center [553, 293] width 39 height 24
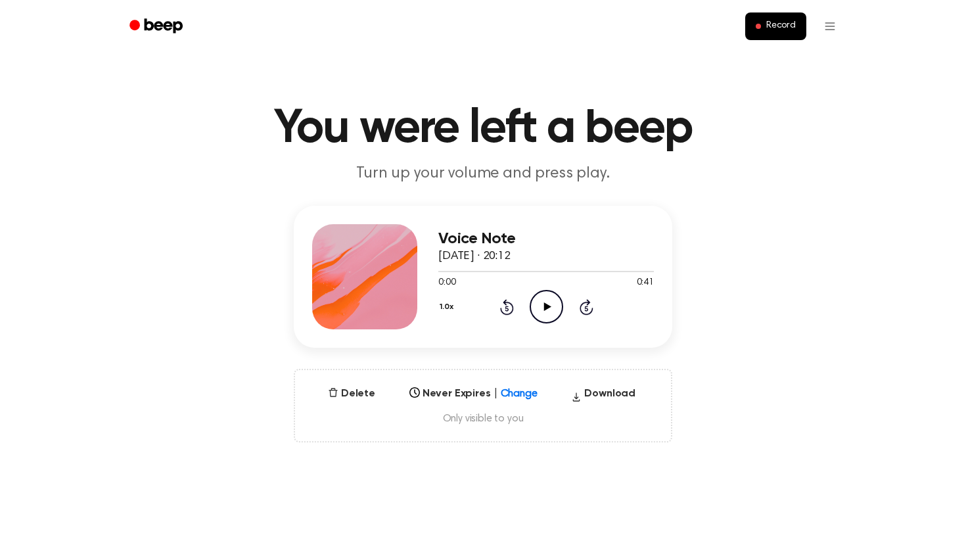
click at [556, 314] on icon "Play Audio" at bounding box center [547, 307] width 34 height 34
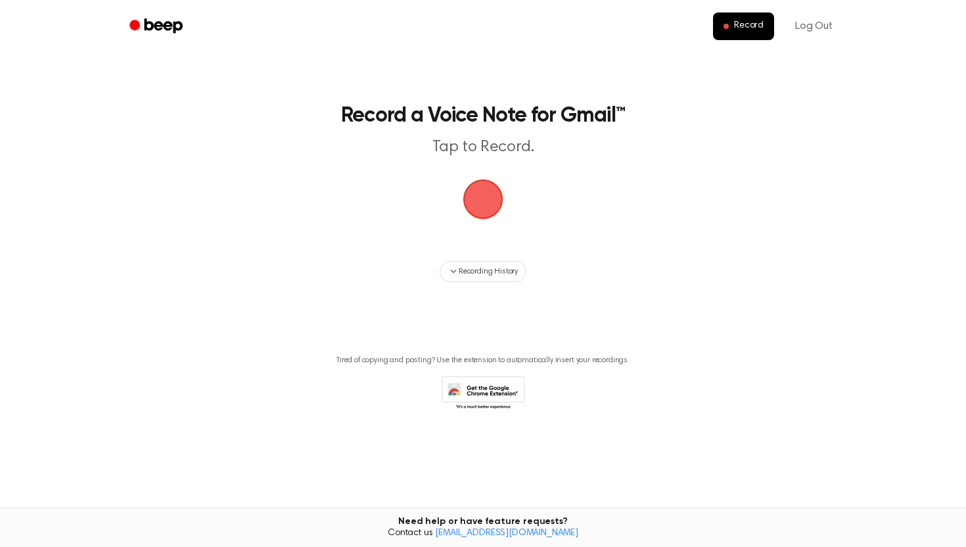
click at [490, 195] on span "button" at bounding box center [483, 199] width 68 height 68
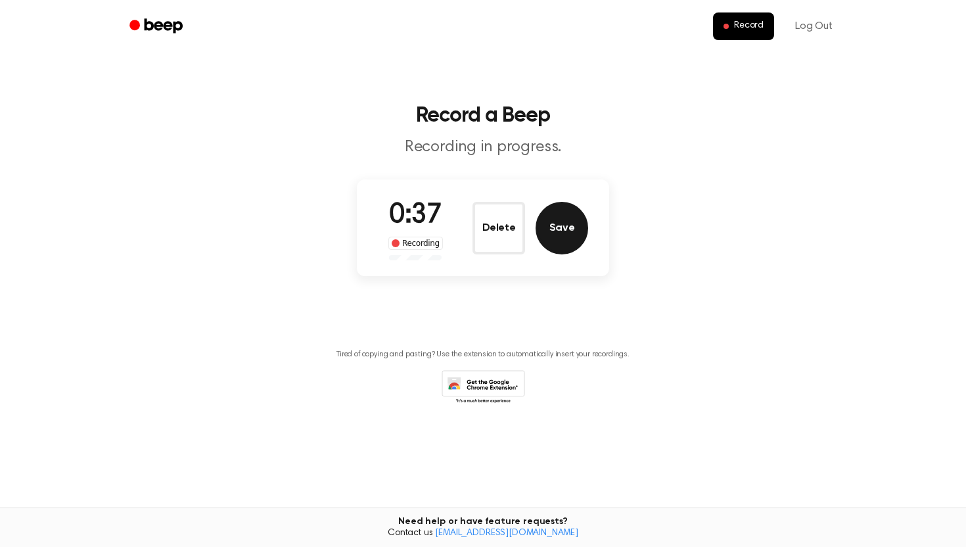
click at [542, 231] on button "Save" at bounding box center [562, 228] width 53 height 53
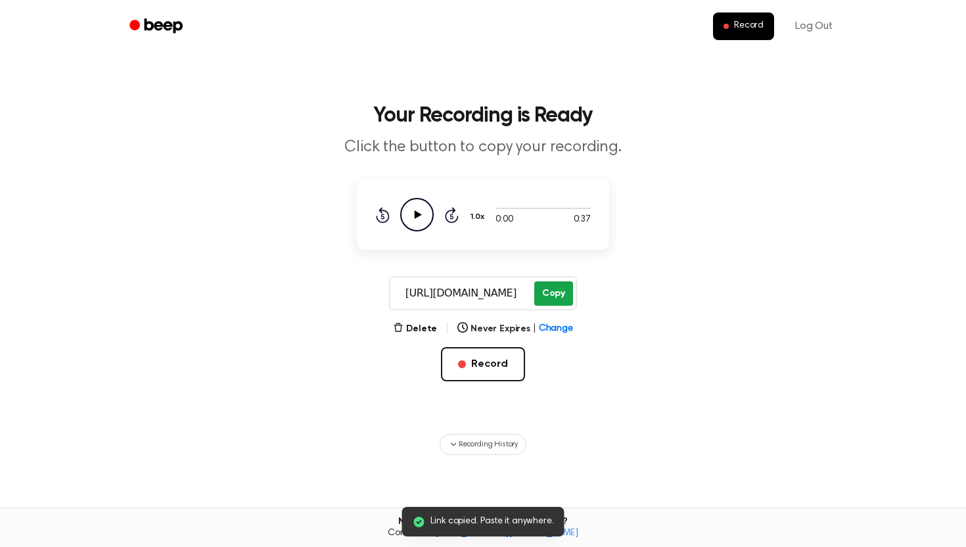
click at [551, 299] on button "Copy" at bounding box center [553, 293] width 39 height 24
